Goal: Task Accomplishment & Management: Manage account settings

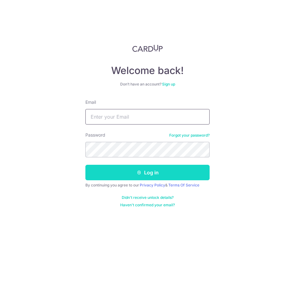
type input "[EMAIL_ADDRESS][DOMAIN_NAME]"
click at [117, 175] on button "Log in" at bounding box center [147, 173] width 124 height 16
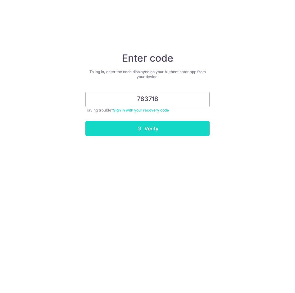
type input "783718"
click at [110, 132] on button "Verify" at bounding box center [147, 129] width 124 height 16
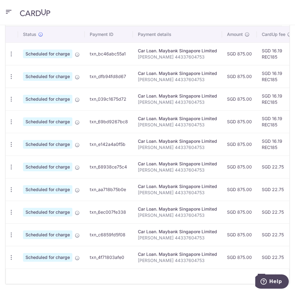
scroll to position [232, 0]
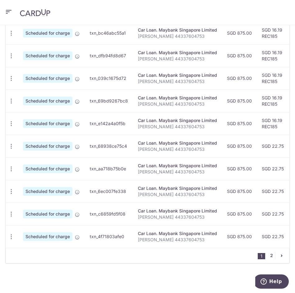
click at [269, 258] on link "2" at bounding box center [270, 255] width 7 height 7
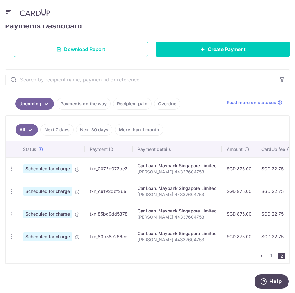
scroll to position [96, 0]
click at [268, 256] on link "1" at bounding box center [270, 255] width 7 height 7
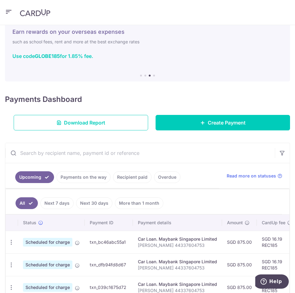
scroll to position [0, 0]
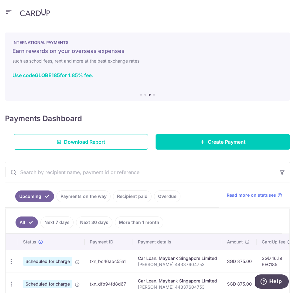
click at [169, 111] on div "Payments Dashboard Download Report Create Payment" at bounding box center [147, 130] width 285 height 39
